Goal: Task Accomplishment & Management: Manage account settings

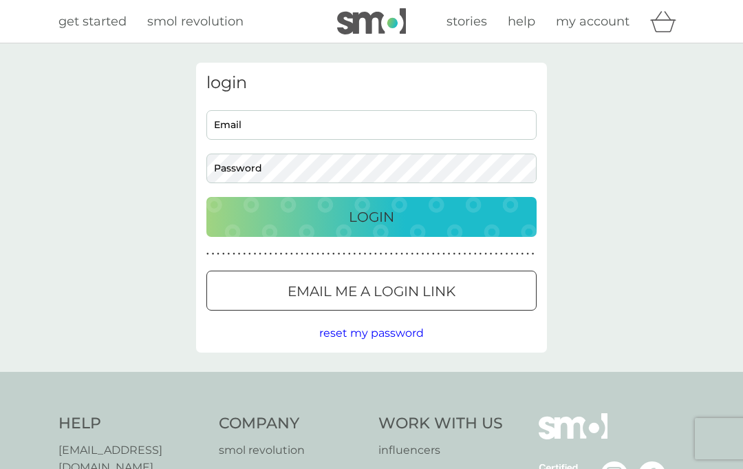
click at [316, 125] on input "Email" at bounding box center [371, 125] width 330 height 30
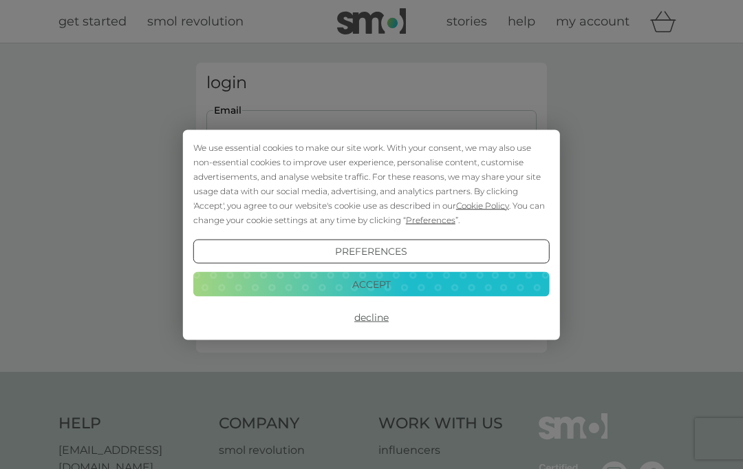
type input "[EMAIL_ADDRESS][DOMAIN_NAME]"
click at [372, 216] on button "Login" at bounding box center [371, 217] width 330 height 40
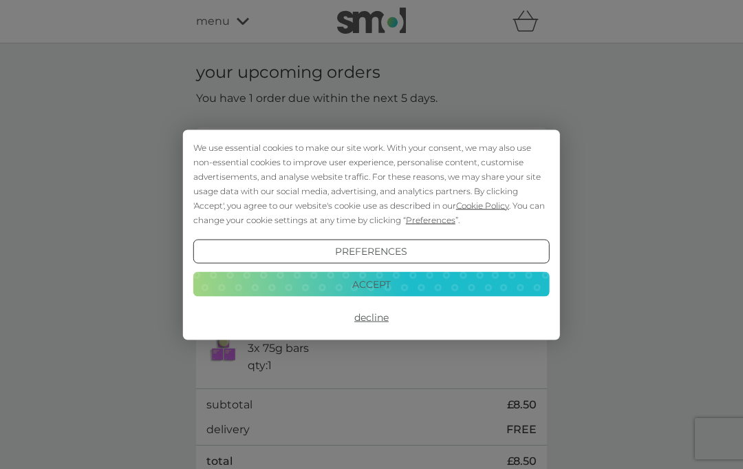
click at [376, 321] on button "Decline" at bounding box center [371, 317] width 356 height 25
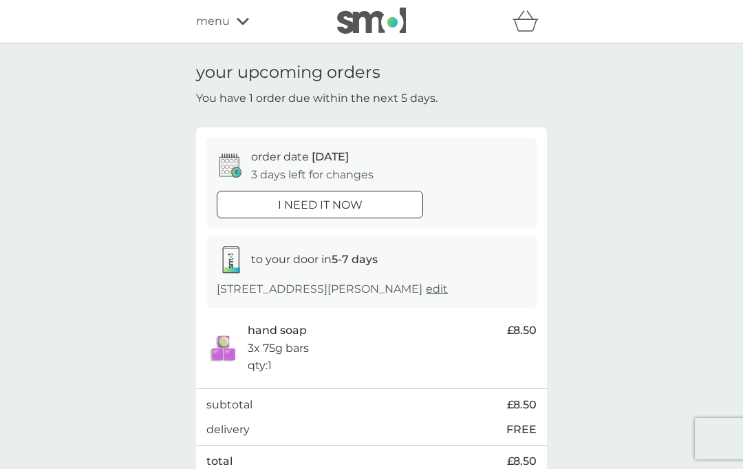
scroll to position [1, 0]
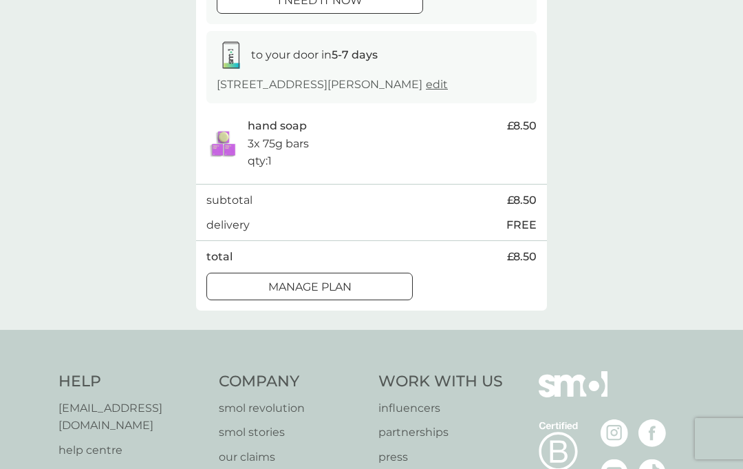
click at [325, 291] on button "Manage plan" at bounding box center [309, 287] width 206 height 28
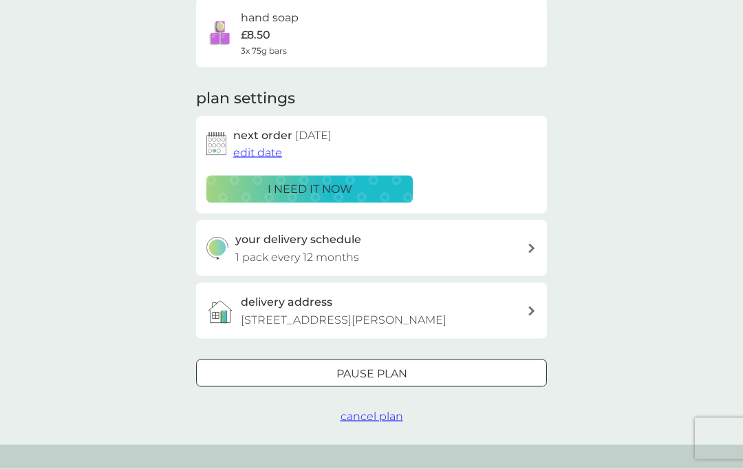
scroll to position [118, 0]
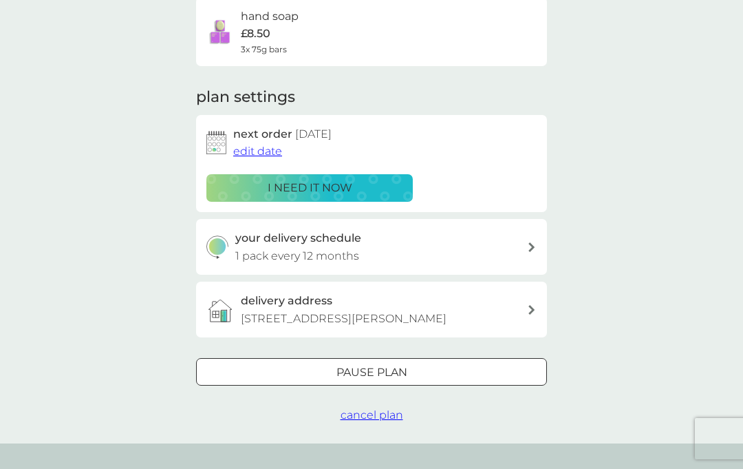
click at [379, 379] on button "Pause plan" at bounding box center [371, 372] width 351 height 28
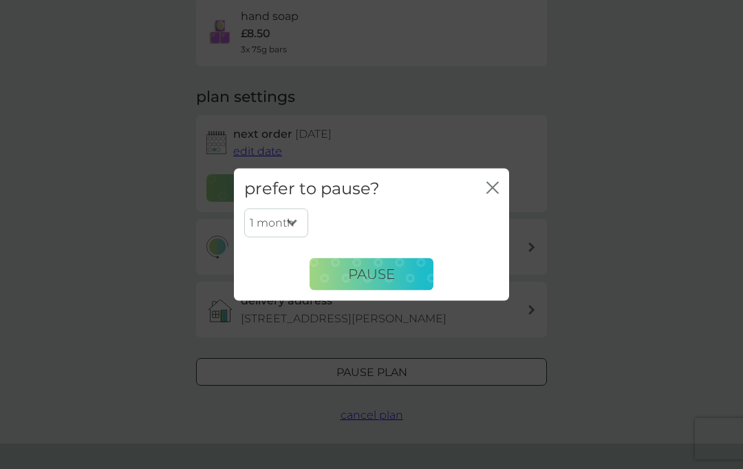
click at [285, 237] on select "1 month 2 months 3 months 4 months 5 months 6 months" at bounding box center [276, 223] width 64 height 29
select select "6"
click at [392, 282] on span "Pause" at bounding box center [371, 274] width 47 height 17
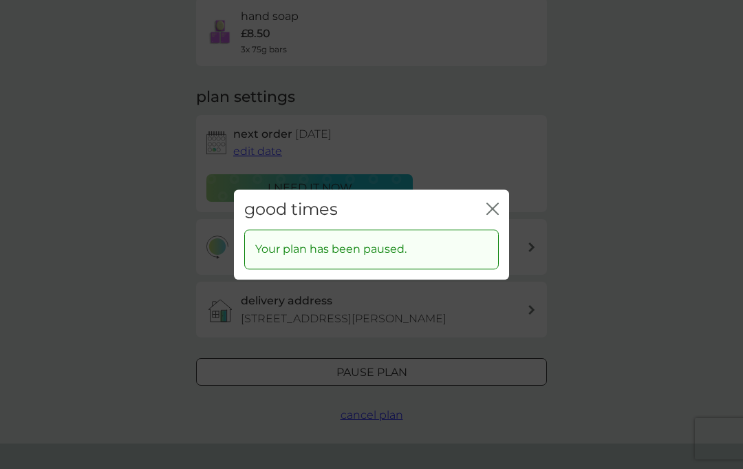
click at [500, 230] on div "good times close" at bounding box center [371, 209] width 275 height 41
click at [488, 215] on icon "close" at bounding box center [493, 208] width 12 height 12
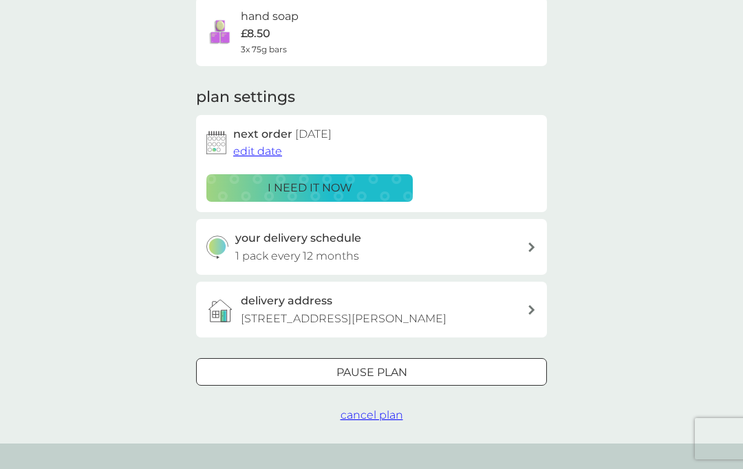
click at [379, 414] on span "cancel plan" at bounding box center [372, 414] width 63 height 13
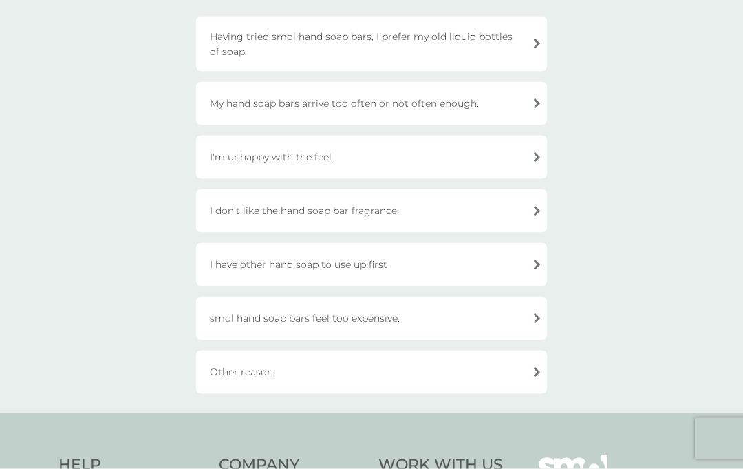
scroll to position [148, 0]
click at [529, 266] on div "I have other hand soap to use up first" at bounding box center [371, 263] width 351 height 43
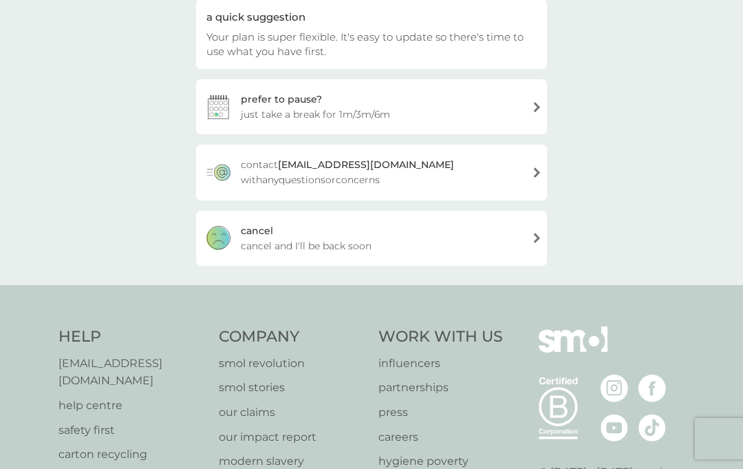
click at [539, 237] on div "[PERSON_NAME] and I'll be back soon" at bounding box center [371, 238] width 351 height 55
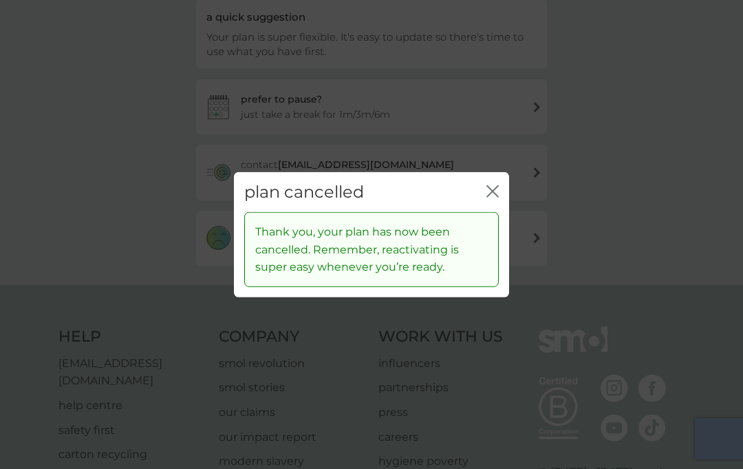
click at [498, 202] on div "close" at bounding box center [493, 192] width 12 height 20
